Goal: Task Accomplishment & Management: Complete application form

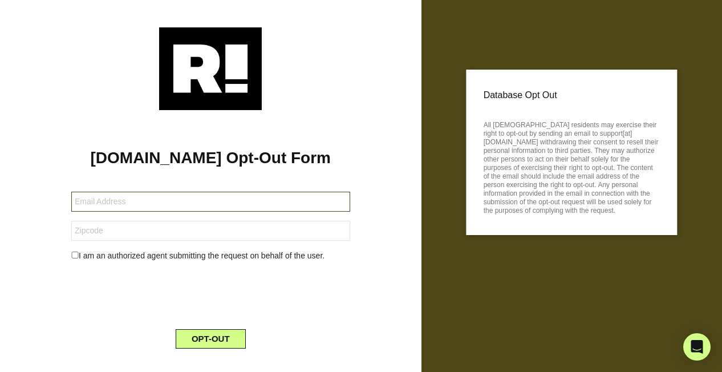
click at [141, 197] on input "text" at bounding box center [210, 202] width 279 height 20
type input "[PERSON_NAME][EMAIL_ADDRESS][DOMAIN_NAME]"
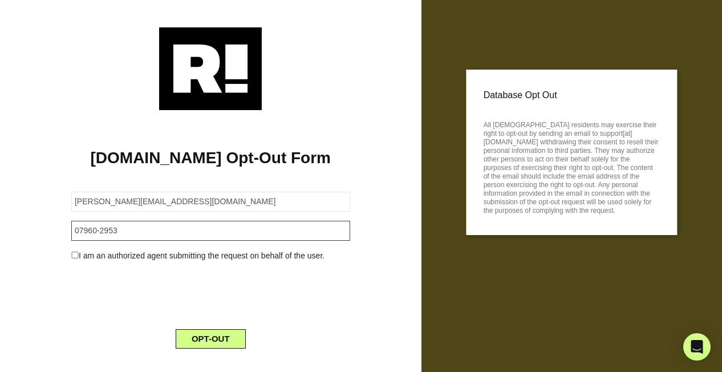
drag, startPoint x: 97, startPoint y: 229, endPoint x: 170, endPoint y: 226, distance: 73.0
click at [170, 227] on input "07960-2953" at bounding box center [210, 231] width 279 height 20
type input "07960"
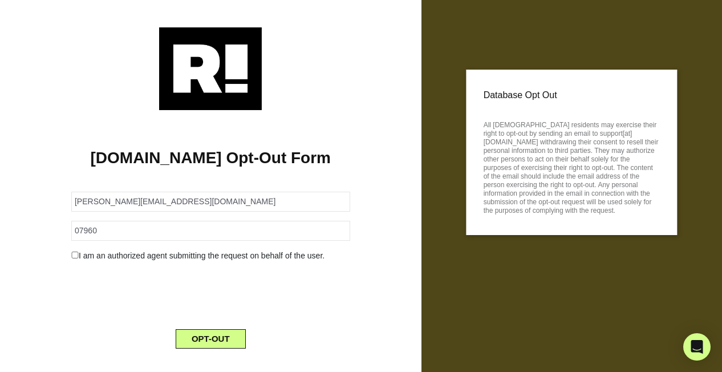
click at [42, 276] on div "[DOMAIN_NAME] Opt-Out Form [PERSON_NAME][EMAIL_ADDRESS][DOMAIN_NAME] 07960 I am…" at bounding box center [211, 233] width 404 height 247
click at [76, 254] on input "checkbox" at bounding box center [74, 254] width 7 height 7
click at [77, 258] on input "checkbox" at bounding box center [74, 254] width 7 height 7
checkbox input "false"
click at [213, 338] on button "OPT-OUT" at bounding box center [211, 338] width 70 height 19
